Goal: Find specific page/section: Find specific page/section

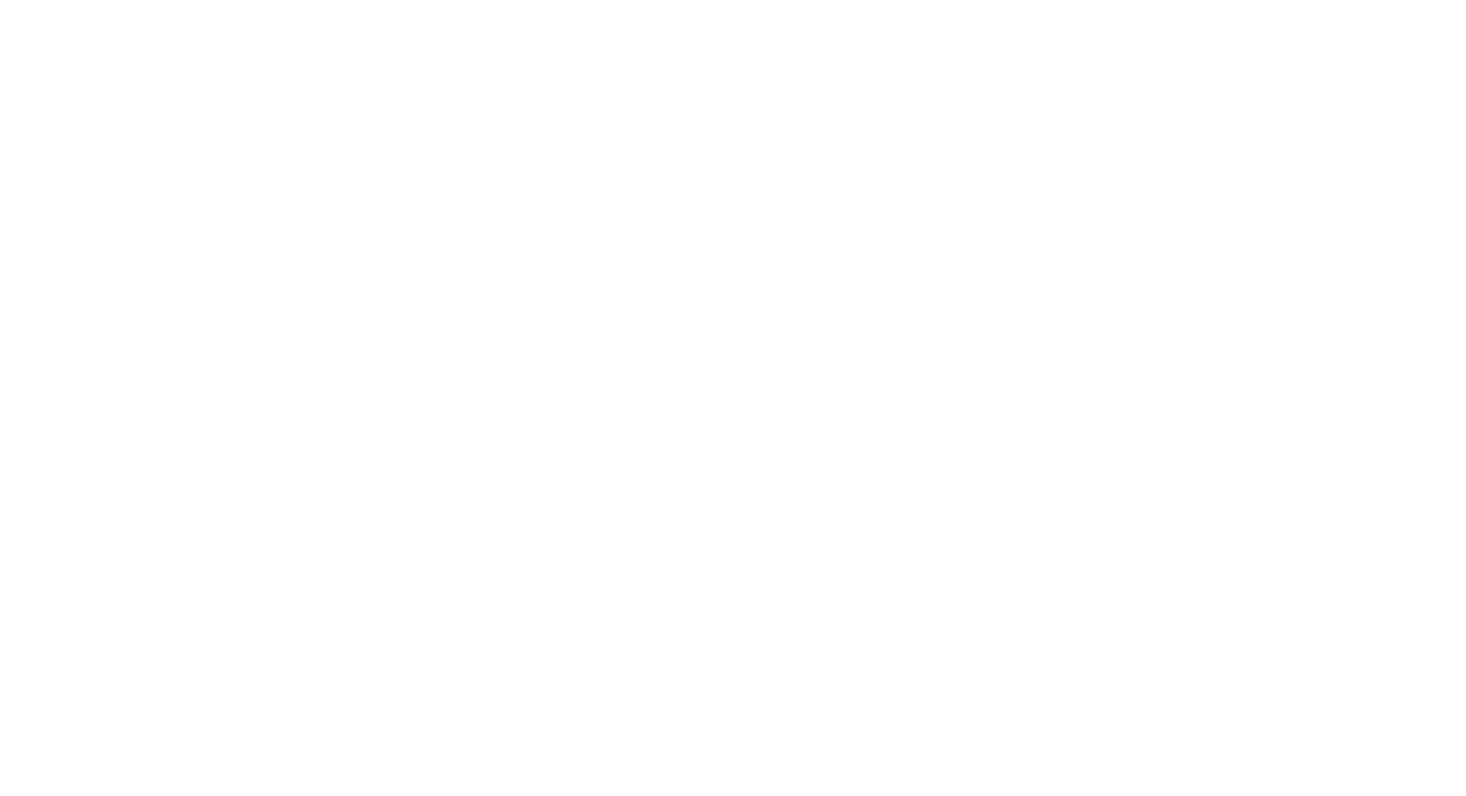
select select "*"
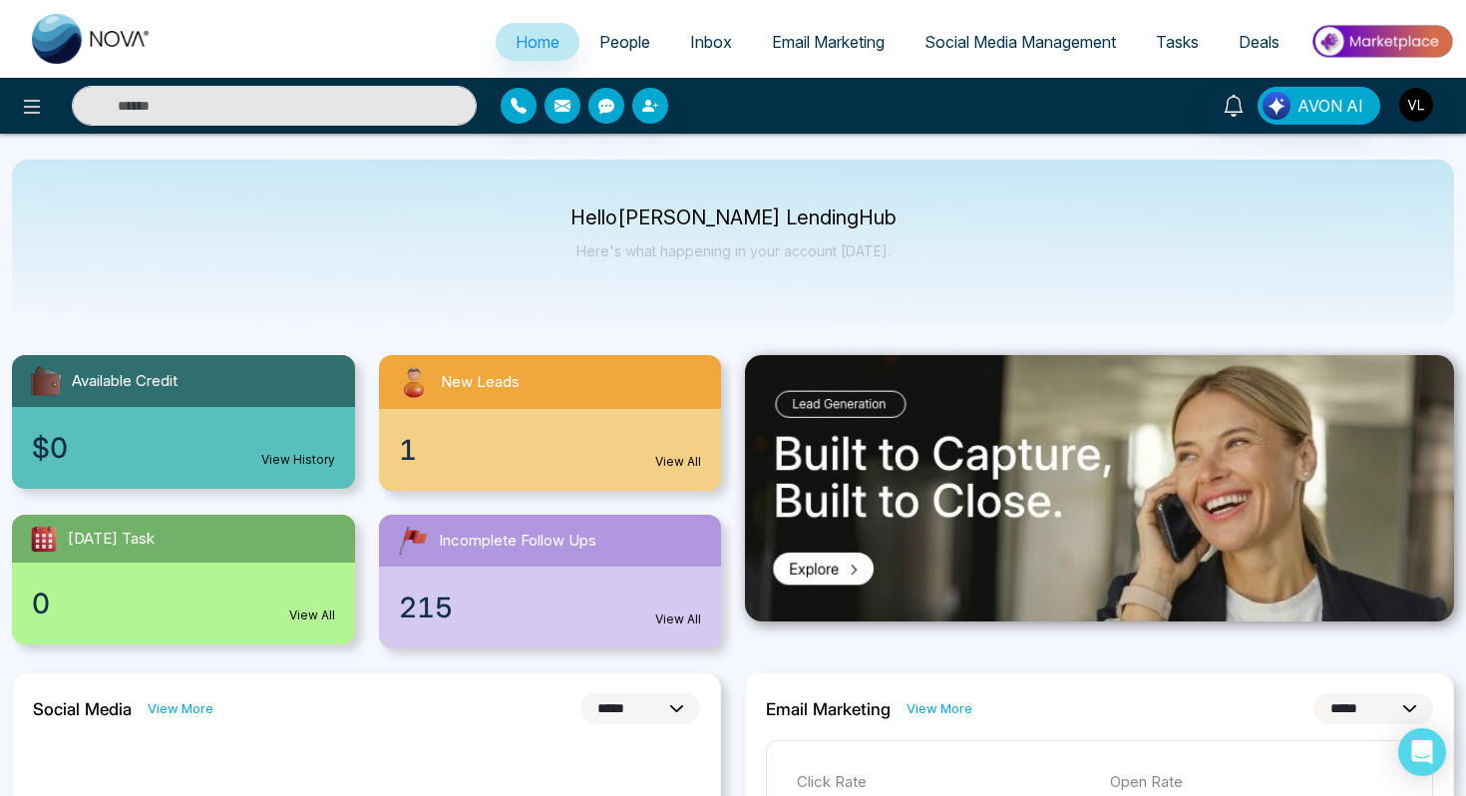
click at [618, 41] on span "People" at bounding box center [624, 42] width 51 height 20
click at [619, 39] on span "People" at bounding box center [624, 42] width 51 height 20
click at [619, 42] on span "People" at bounding box center [624, 42] width 51 height 20
click at [603, 40] on span "People" at bounding box center [624, 42] width 51 height 20
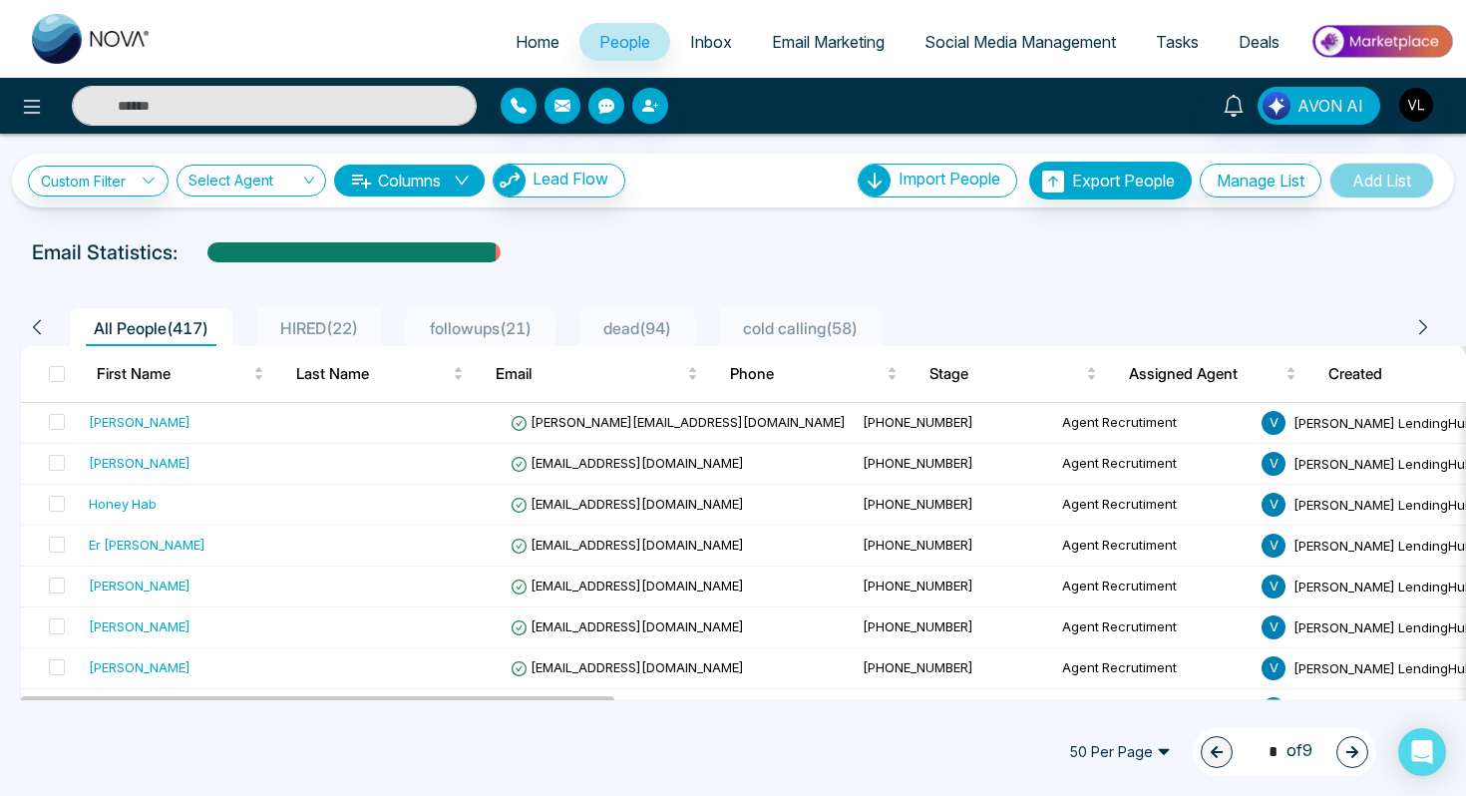
click at [519, 35] on span "Home" at bounding box center [537, 42] width 44 height 20
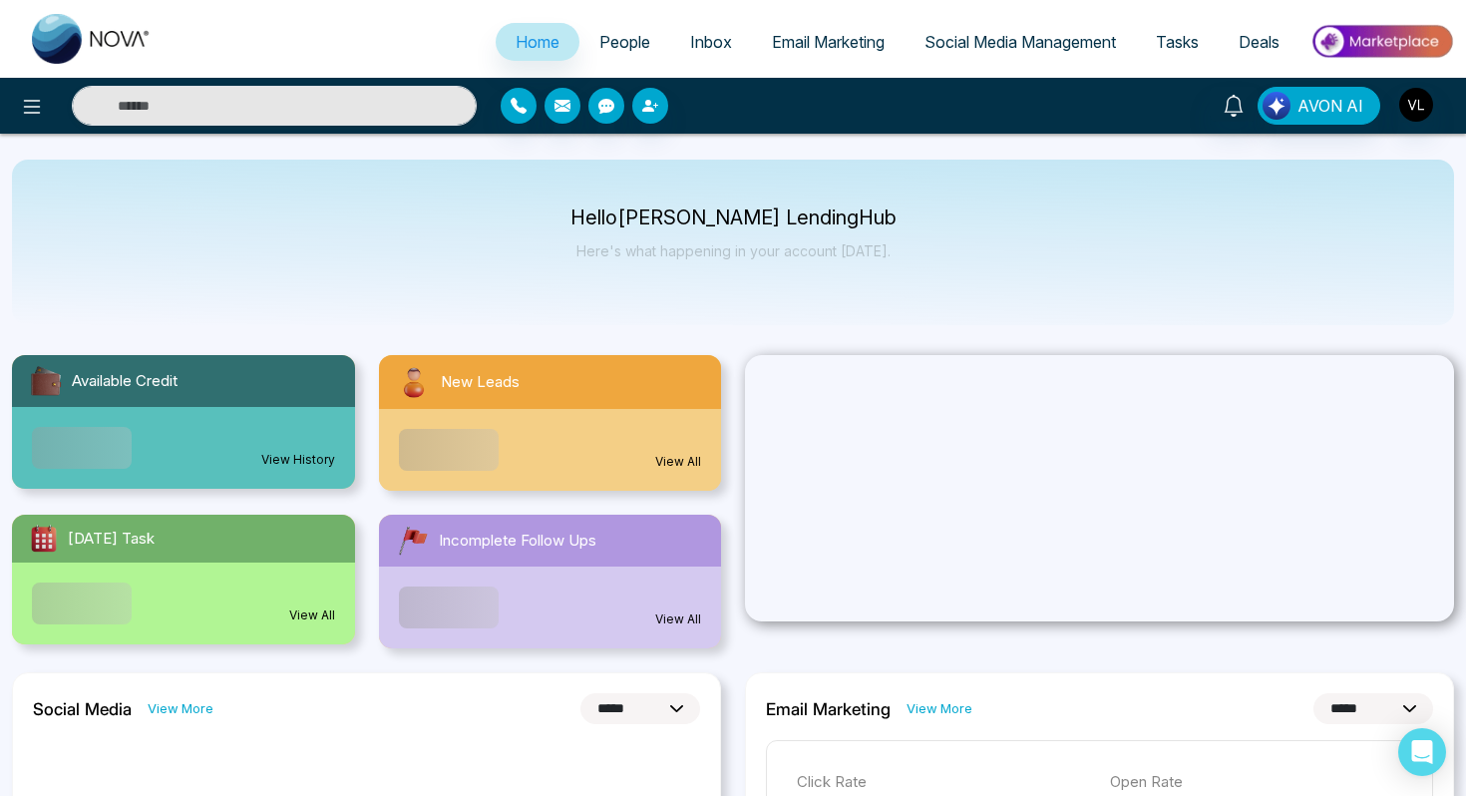
select select "*"
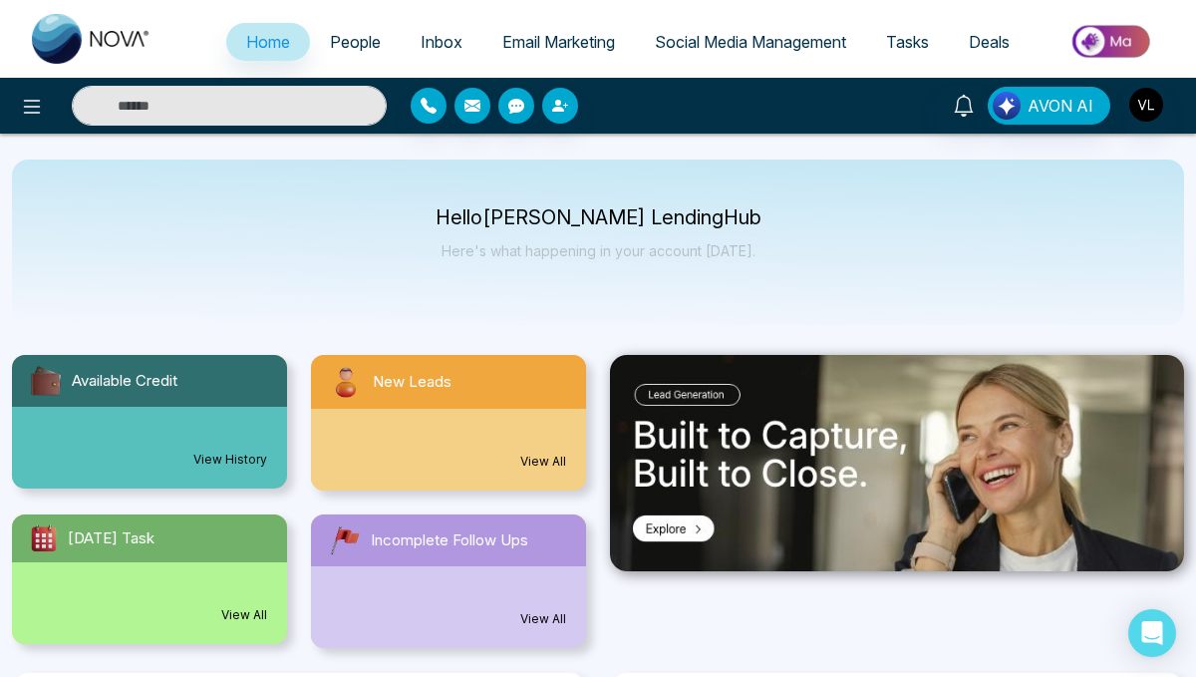
select select "*"
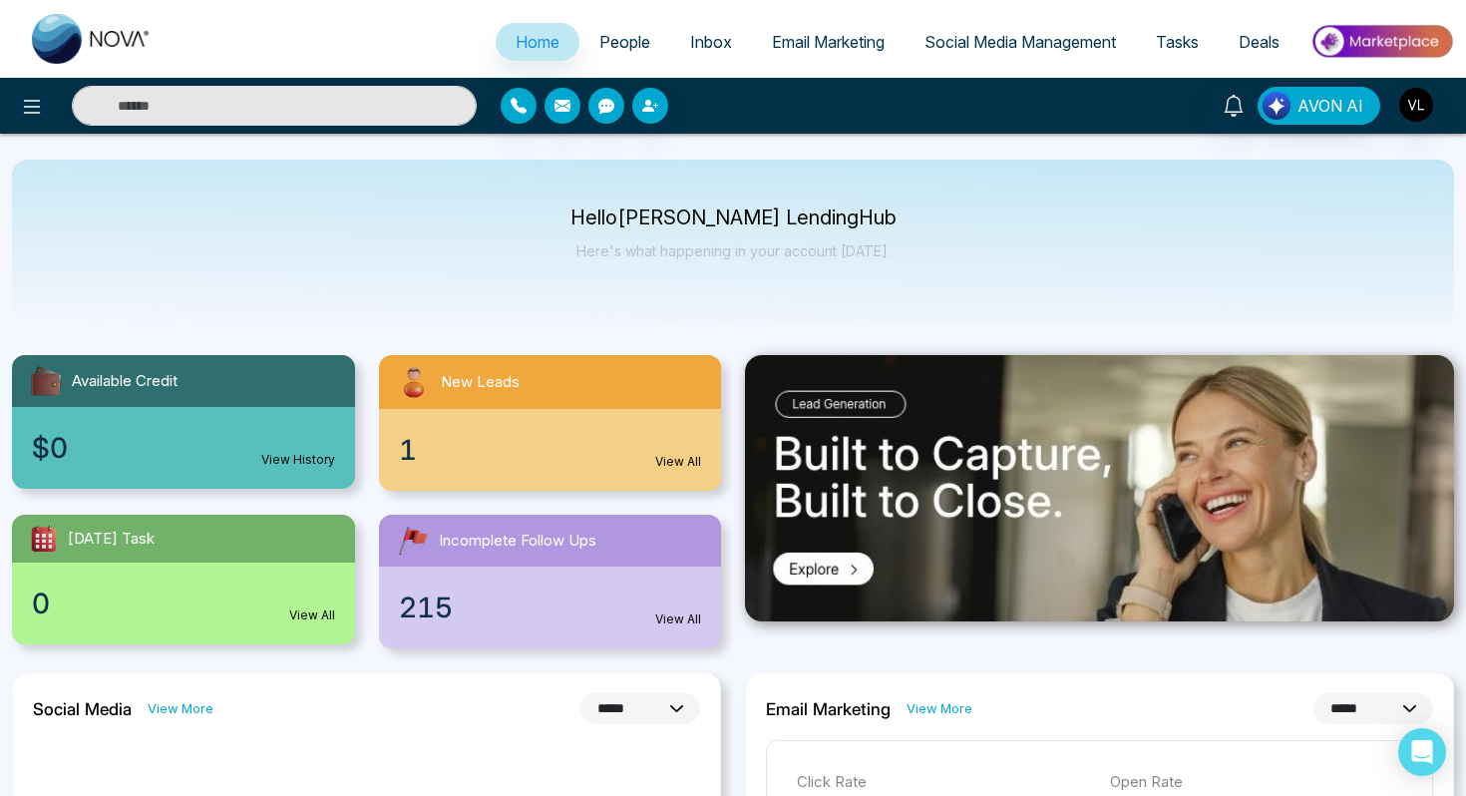
click at [611, 42] on span "People" at bounding box center [624, 42] width 51 height 20
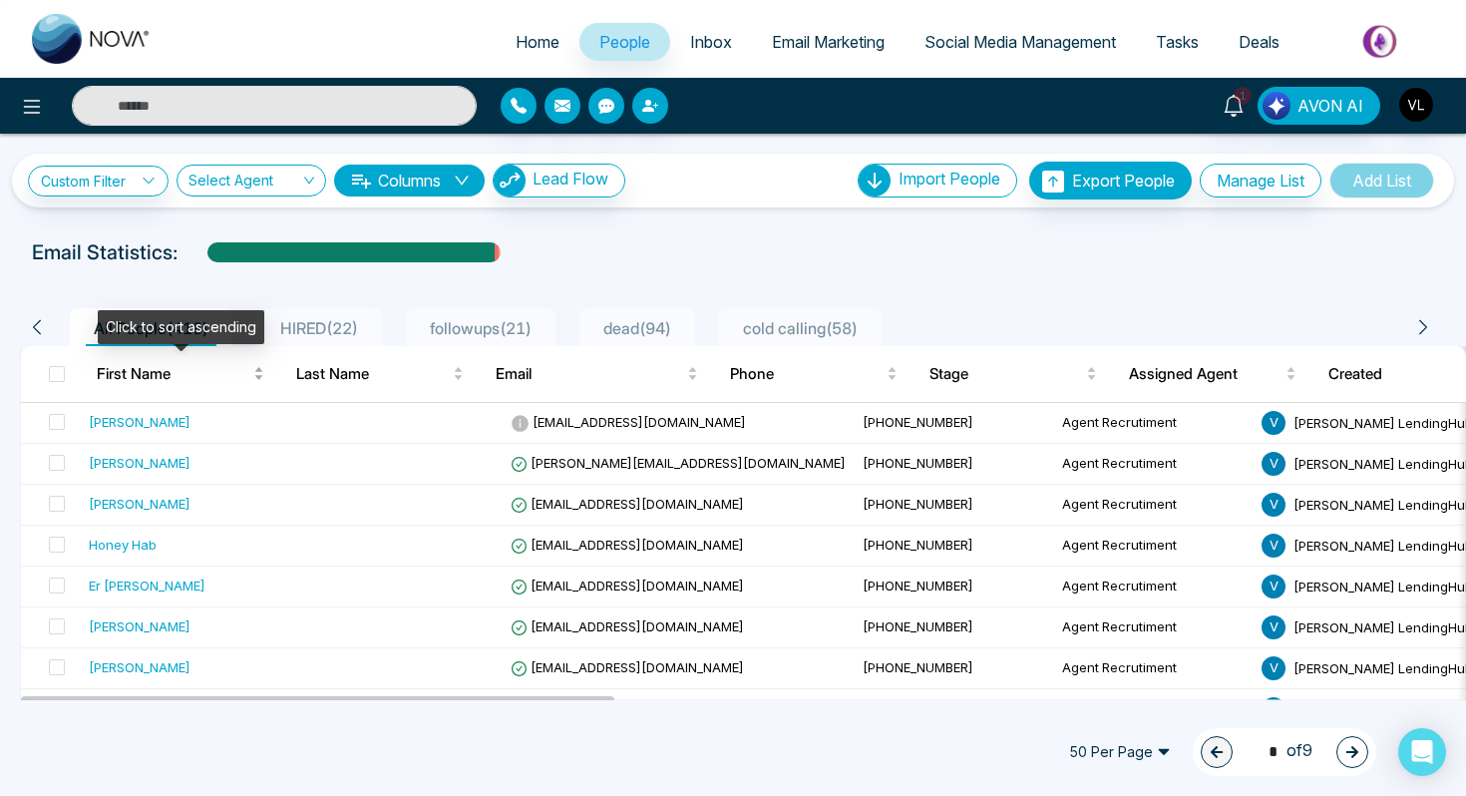
click at [264, 386] on div "First Name" at bounding box center [180, 374] width 167 height 24
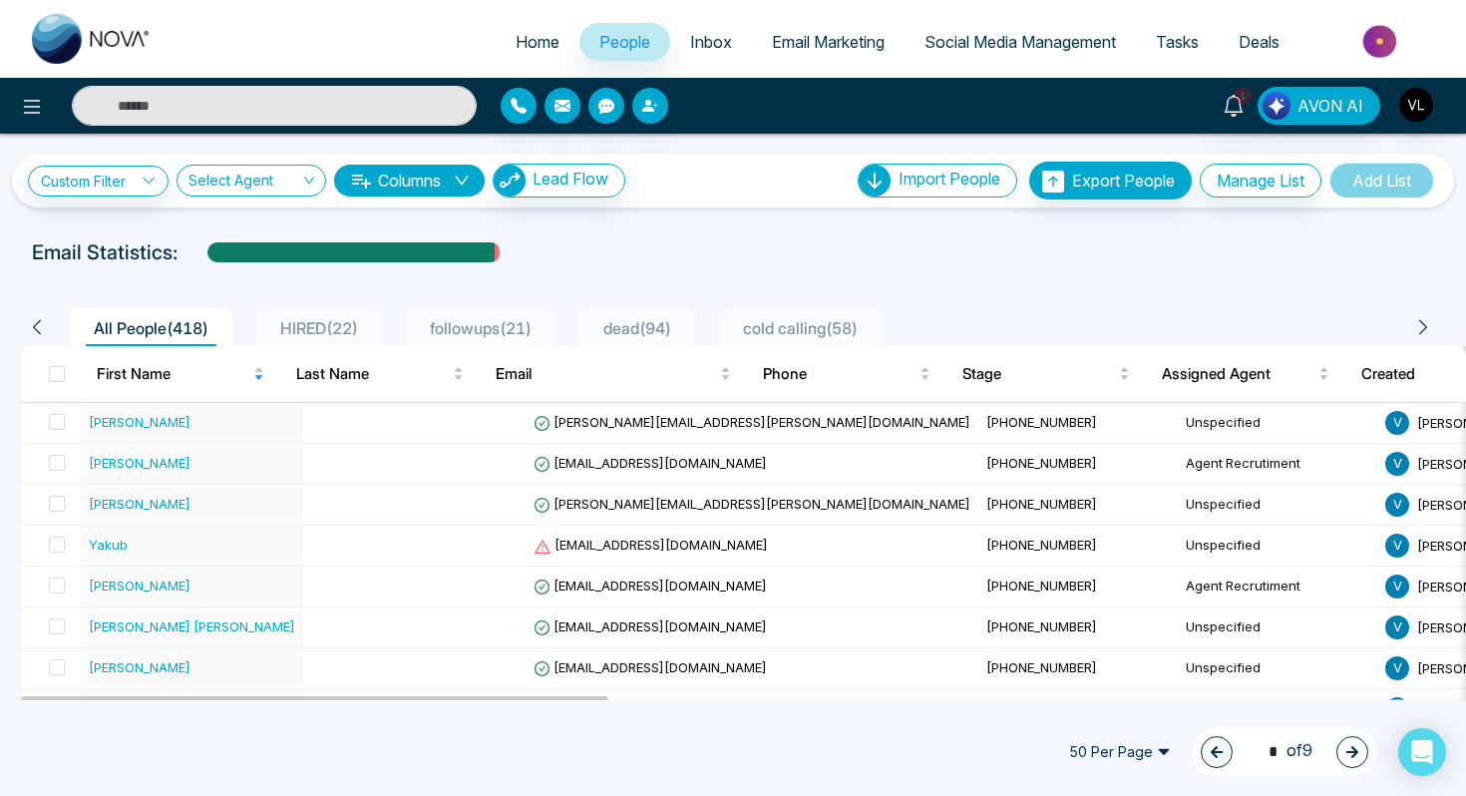
click at [605, 36] on span "People" at bounding box center [624, 42] width 51 height 20
click at [529, 44] on span "Home" at bounding box center [537, 42] width 44 height 20
select select "*"
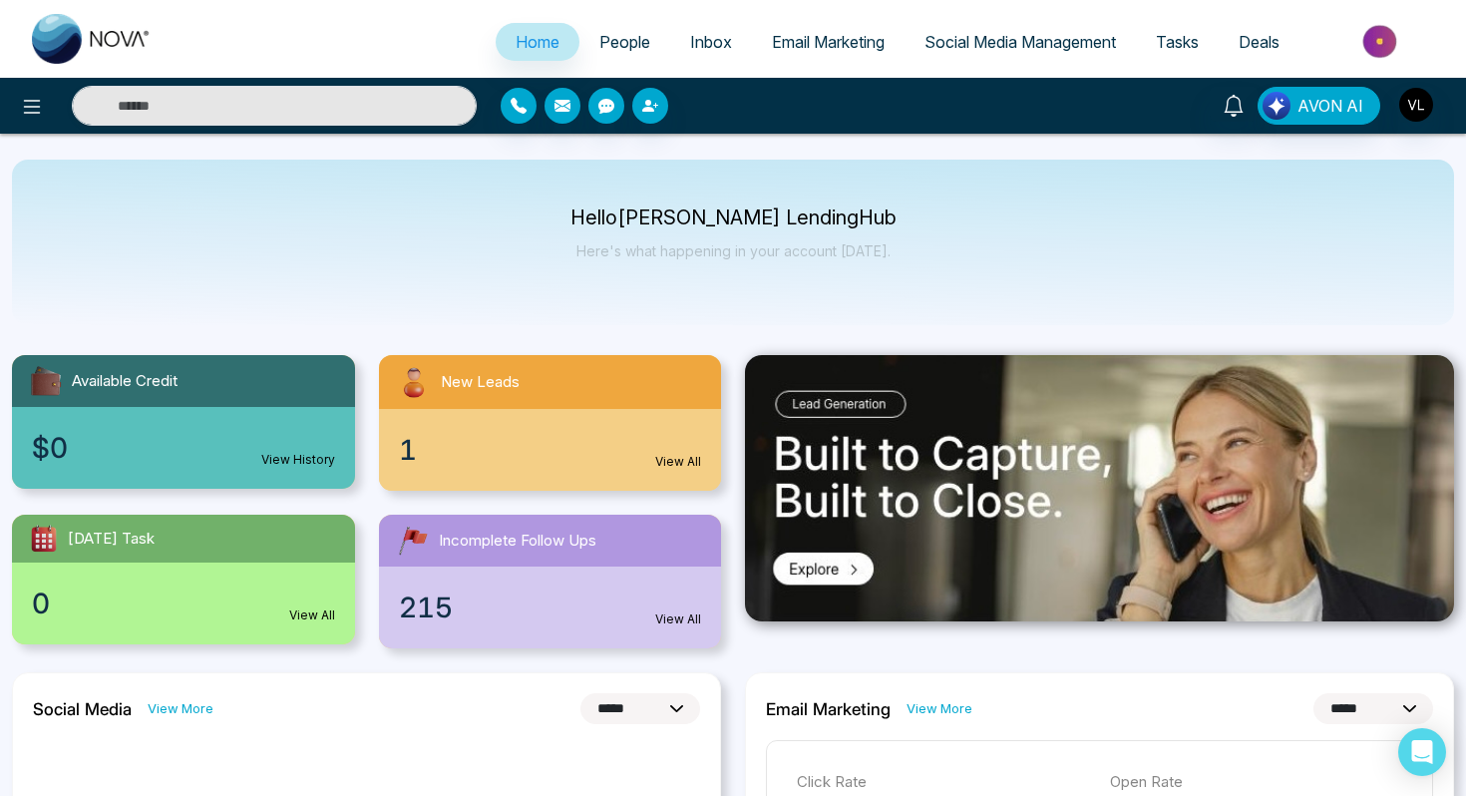
click at [604, 48] on span "People" at bounding box center [624, 42] width 51 height 20
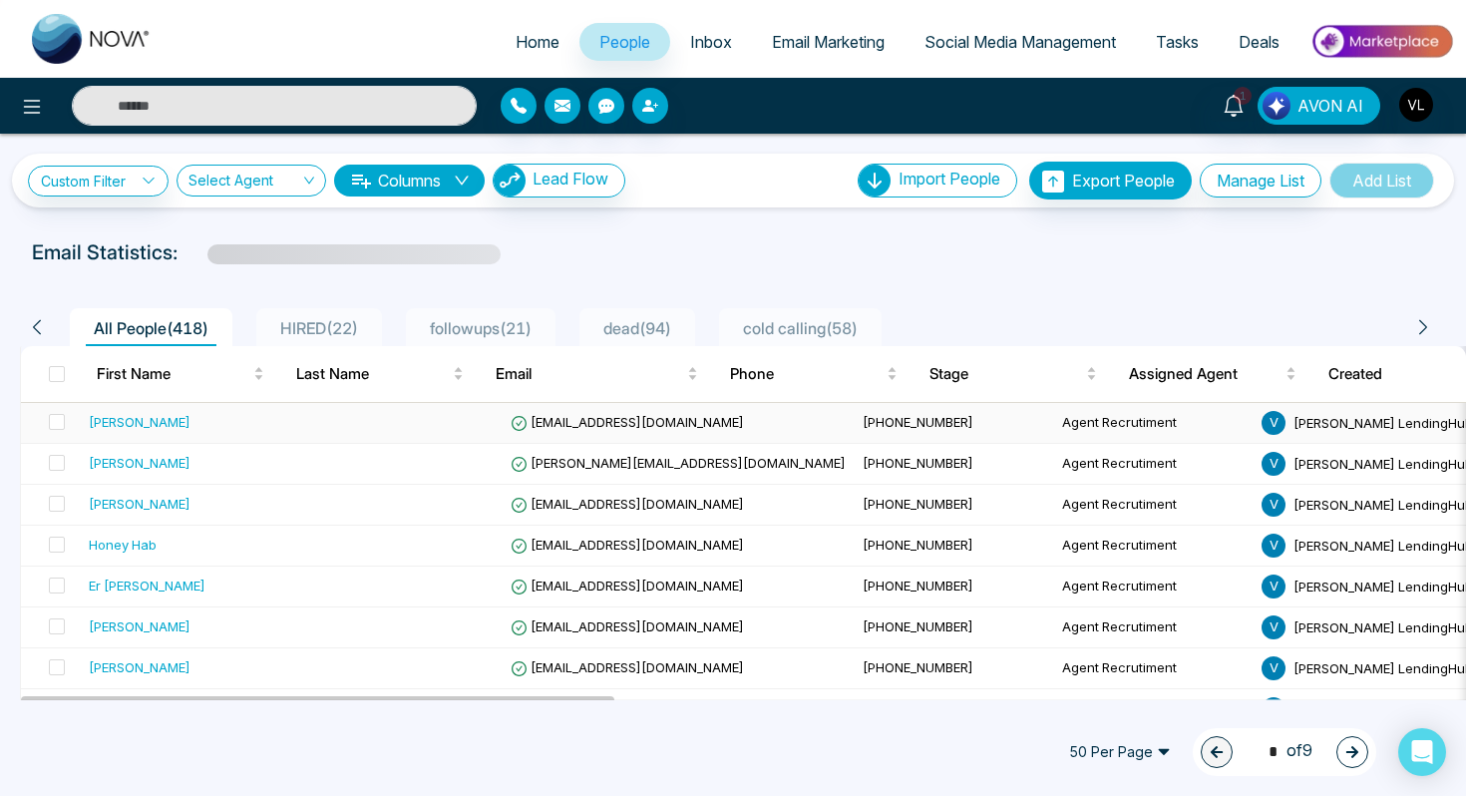
click at [143, 427] on div "PON SIVAKUMAR" at bounding box center [140, 422] width 102 height 20
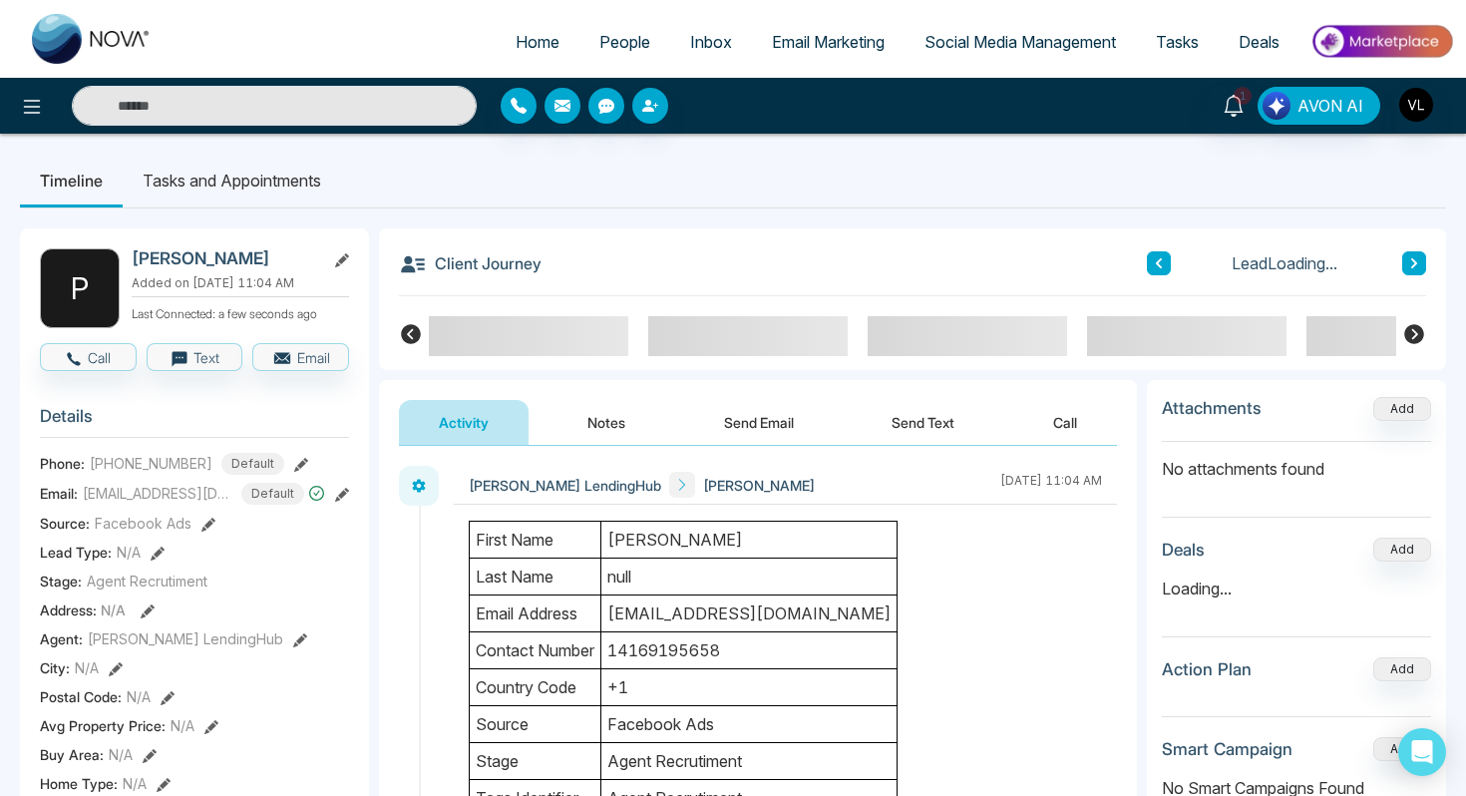
click at [221, 259] on h2 "PON SIVAKUMAR" at bounding box center [224, 258] width 185 height 20
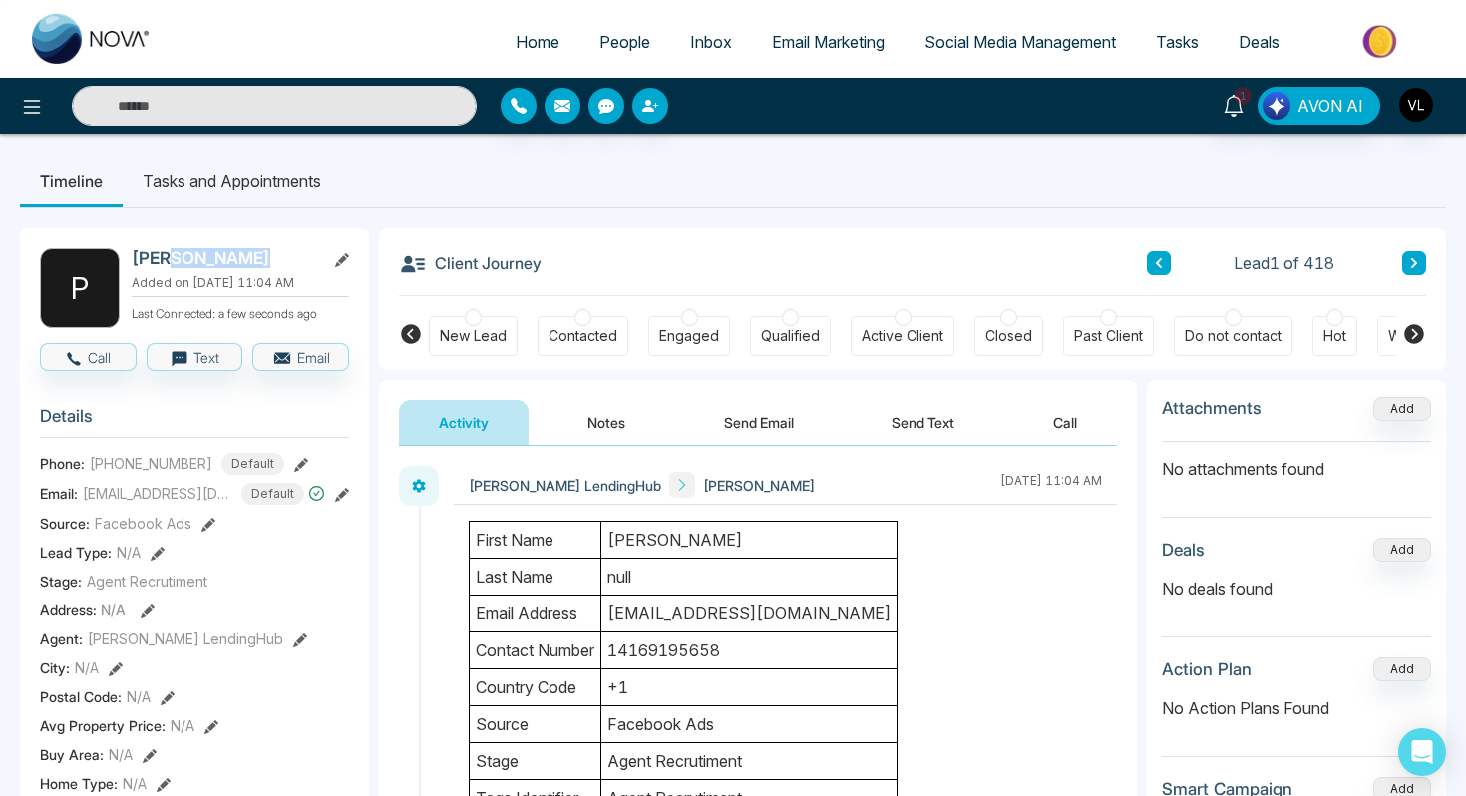
copy h2 "SIVAKUMAR"
click at [1195, 103] on span "1" at bounding box center [1242, 96] width 18 height 18
